Goal: Task Accomplishment & Management: Complete application form

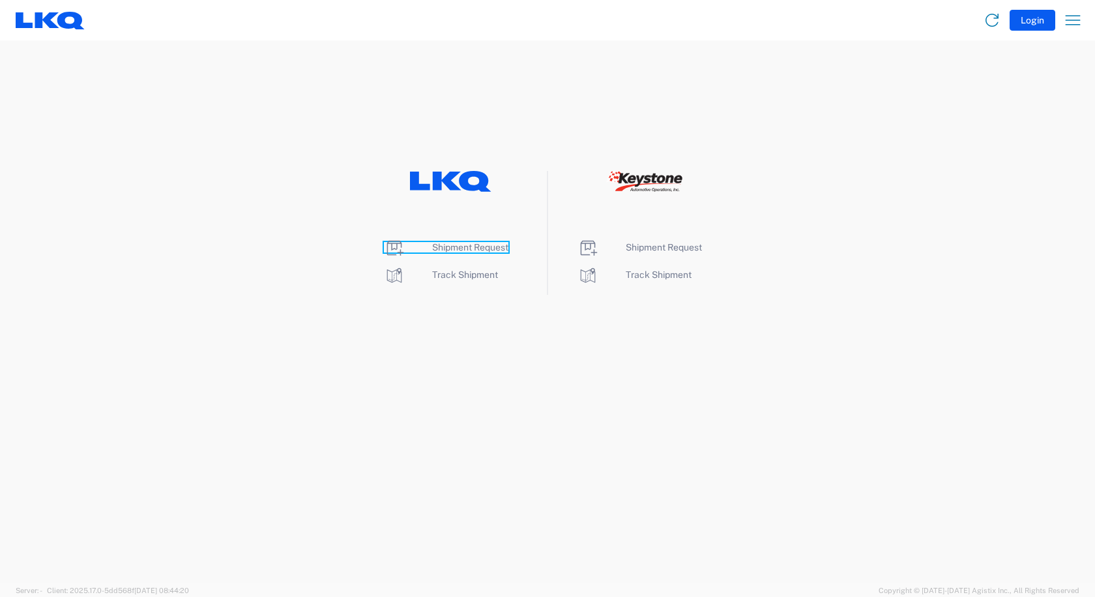
click at [449, 250] on span "Shipment Request" at bounding box center [470, 247] width 76 height 10
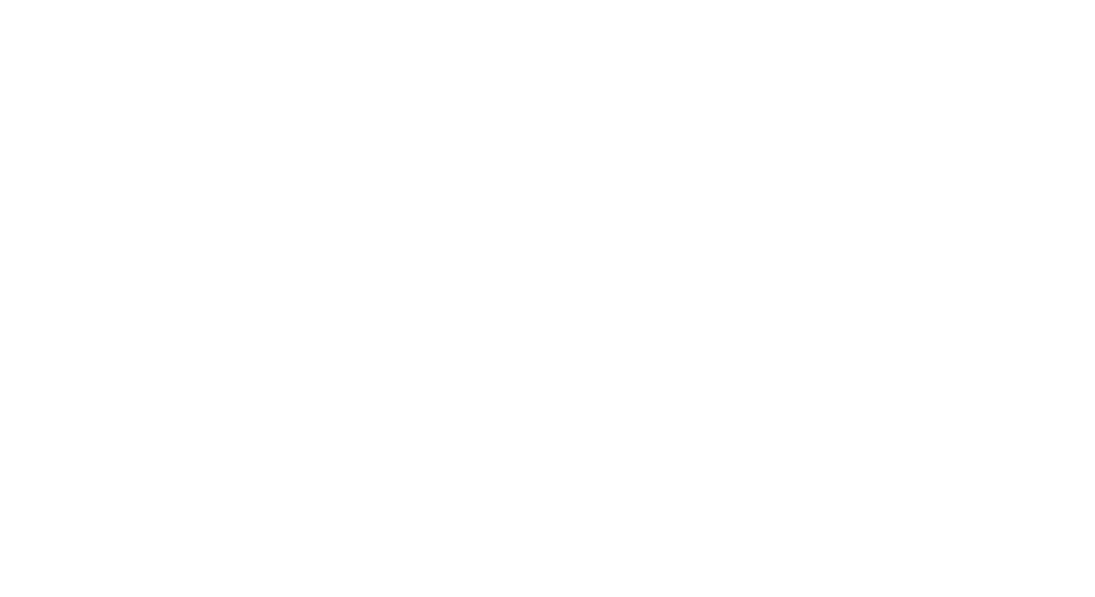
click at [192, 61] on agx-forms-root at bounding box center [547, 298] width 1095 height 597
click at [621, 274] on agx-forms-root at bounding box center [547, 298] width 1095 height 597
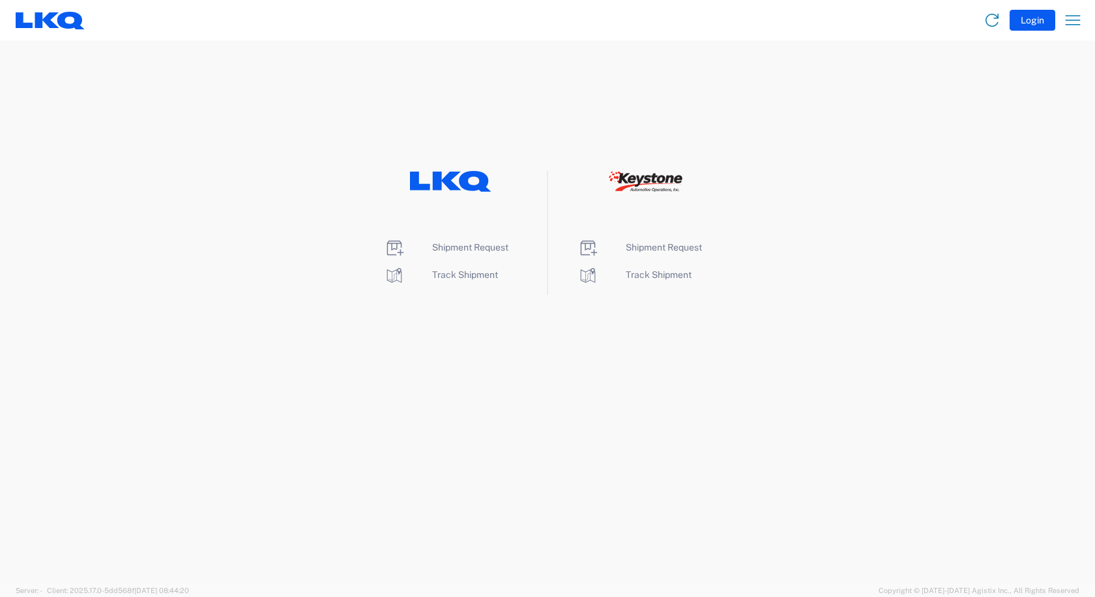
click at [450, 253] on li "Shipment Request" at bounding box center [451, 247] width 134 height 21
click at [461, 250] on span "Shipment Request" at bounding box center [470, 247] width 76 height 10
click at [447, 248] on span "Shipment Request" at bounding box center [470, 247] width 76 height 10
click at [316, 88] on agx-landing-component "Shipment Request Track Shipment Shipment Request Track Shipment" at bounding box center [547, 311] width 1095 height 542
click at [202, 181] on div "Shipment Request Track Shipment Shipment Request Track Shipment" at bounding box center [547, 233] width 1095 height 124
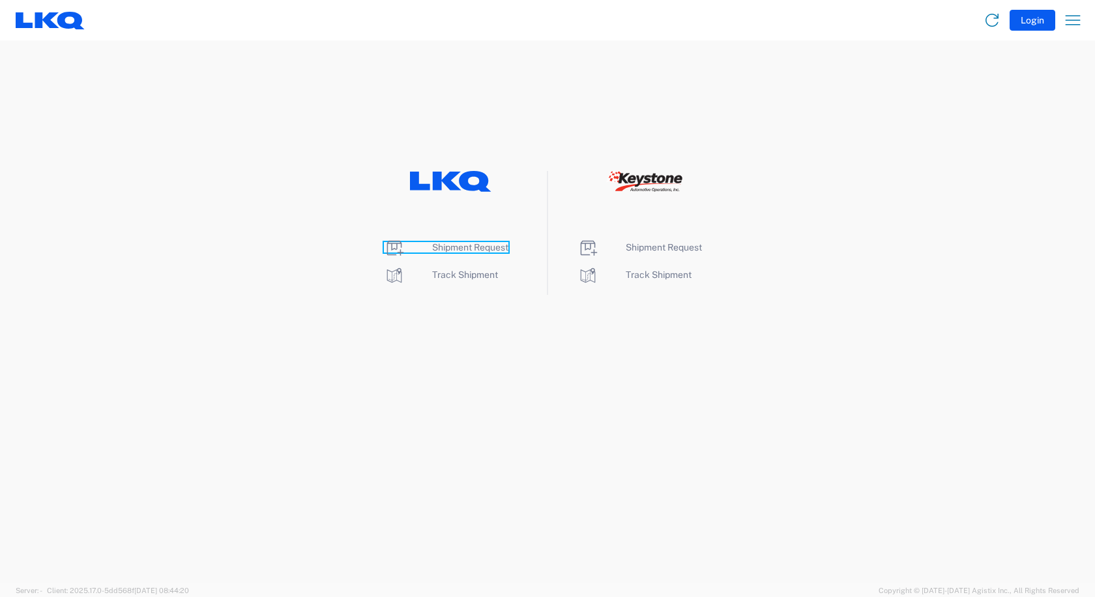
click at [482, 250] on span "Shipment Request" at bounding box center [470, 247] width 76 height 10
click at [452, 248] on span "Shipment Request" at bounding box center [470, 247] width 76 height 10
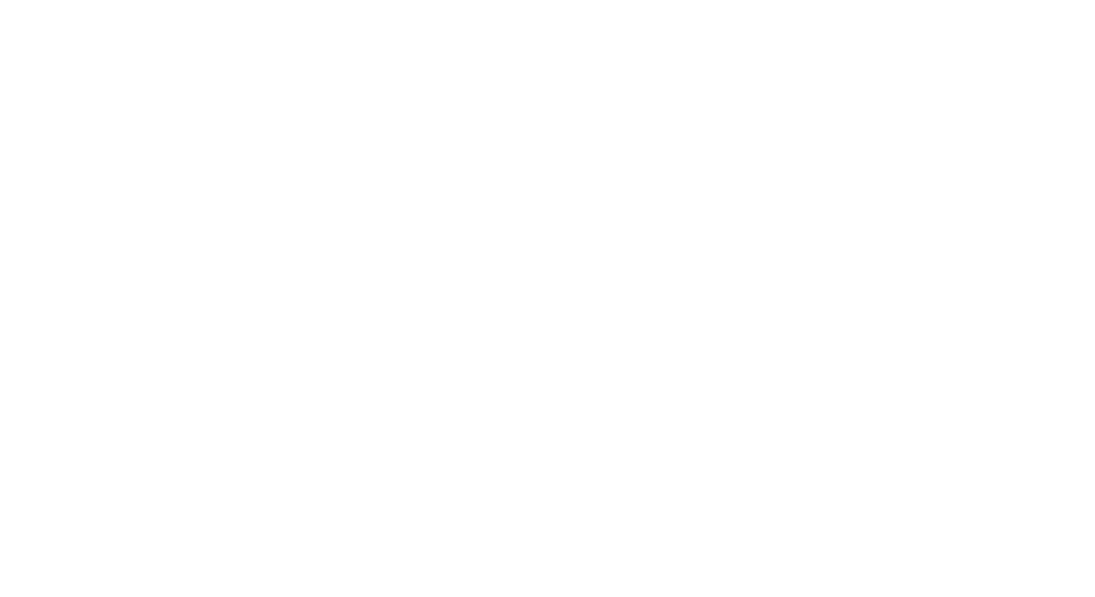
click at [452, 593] on agx-forms-root at bounding box center [547, 298] width 1095 height 597
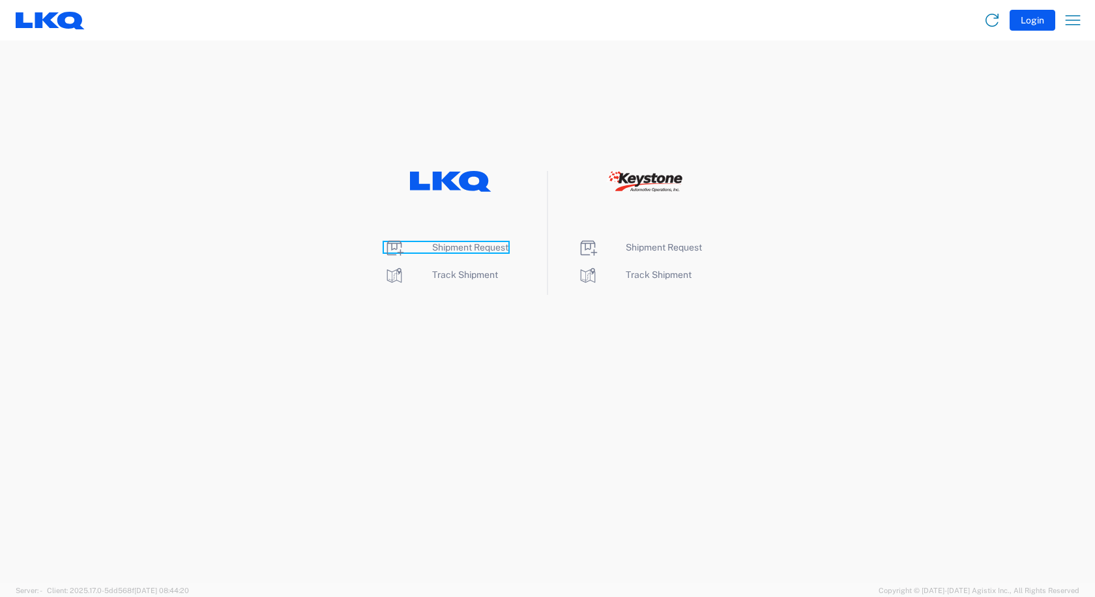
click at [459, 248] on span "Shipment Request" at bounding box center [470, 247] width 76 height 10
